Goal: Book appointment/travel/reservation

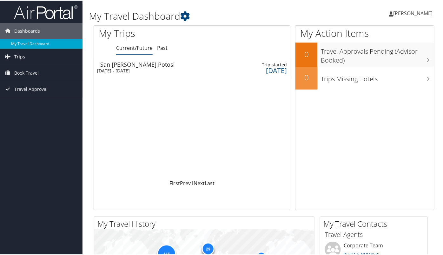
click at [126, 70] on div "Tue 7 Oct 2025 - Fri 10 Oct 2025" at bounding box center [154, 70] width 114 height 6
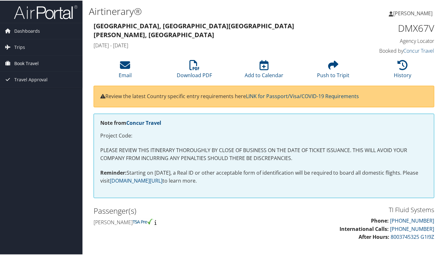
click at [19, 61] on span "Book Travel" at bounding box center [26, 63] width 24 height 16
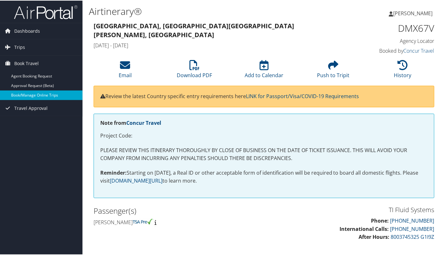
click at [42, 95] on link "Book/Manage Online Trips" at bounding box center [41, 95] width 82 height 10
